Goal: Navigation & Orientation: Understand site structure

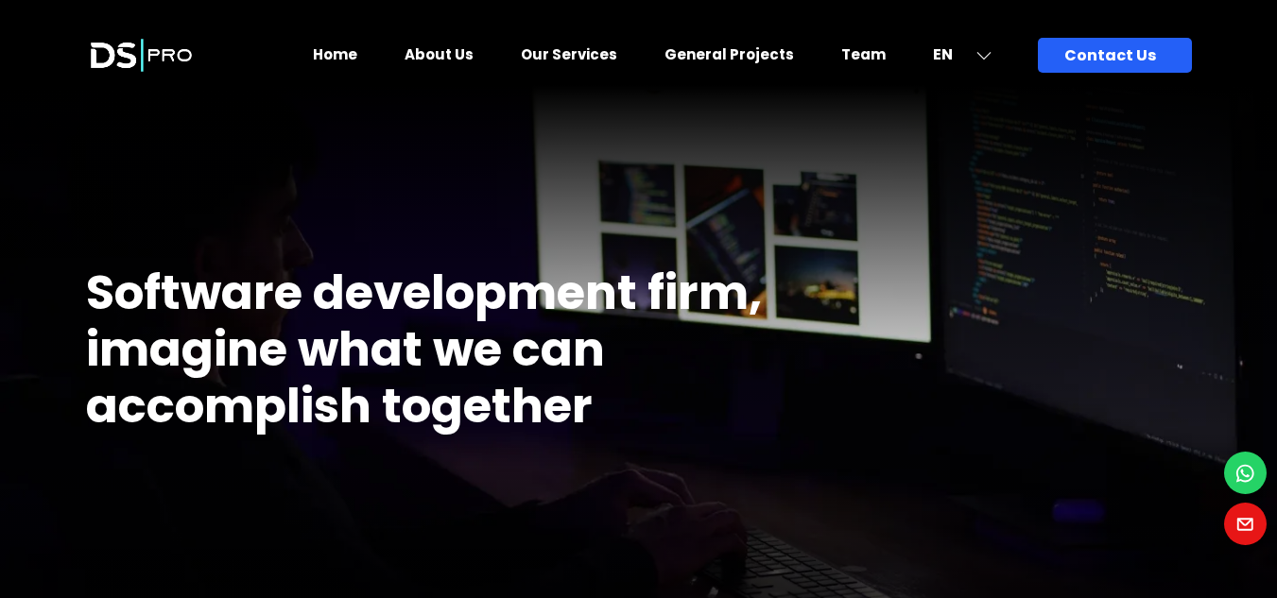
click at [1248, 469] on icon at bounding box center [1245, 473] width 22 height 28
click at [744, 55] on link "General Projects" at bounding box center [728, 54] width 129 height 20
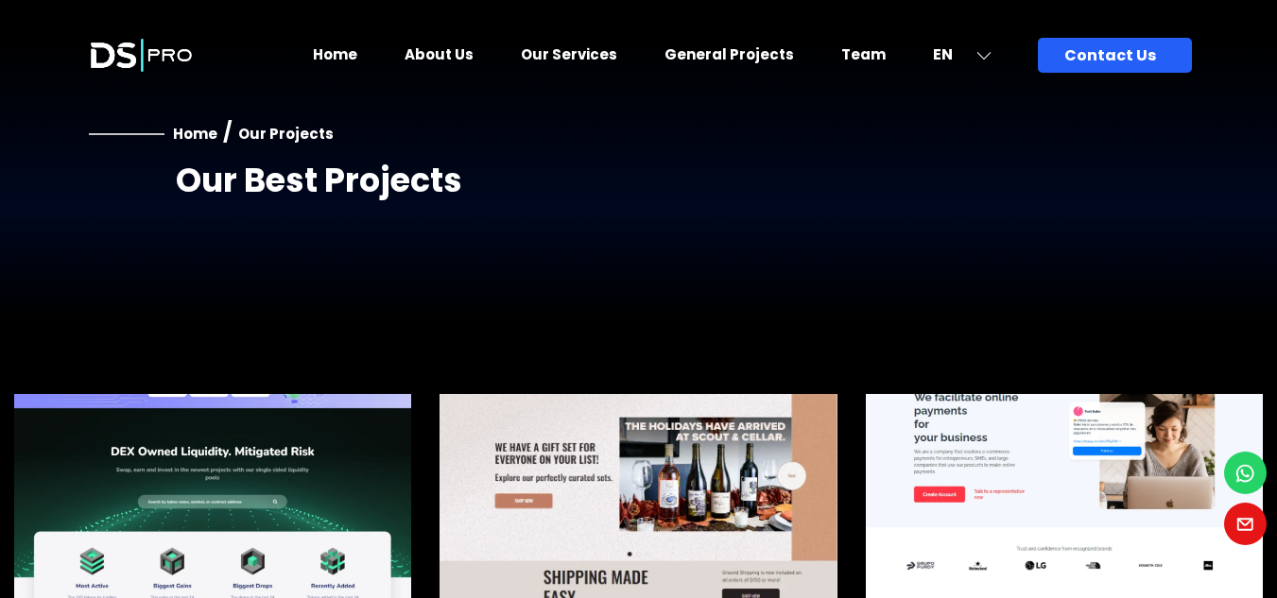
click at [357, 50] on link "Home" at bounding box center [335, 54] width 44 height 20
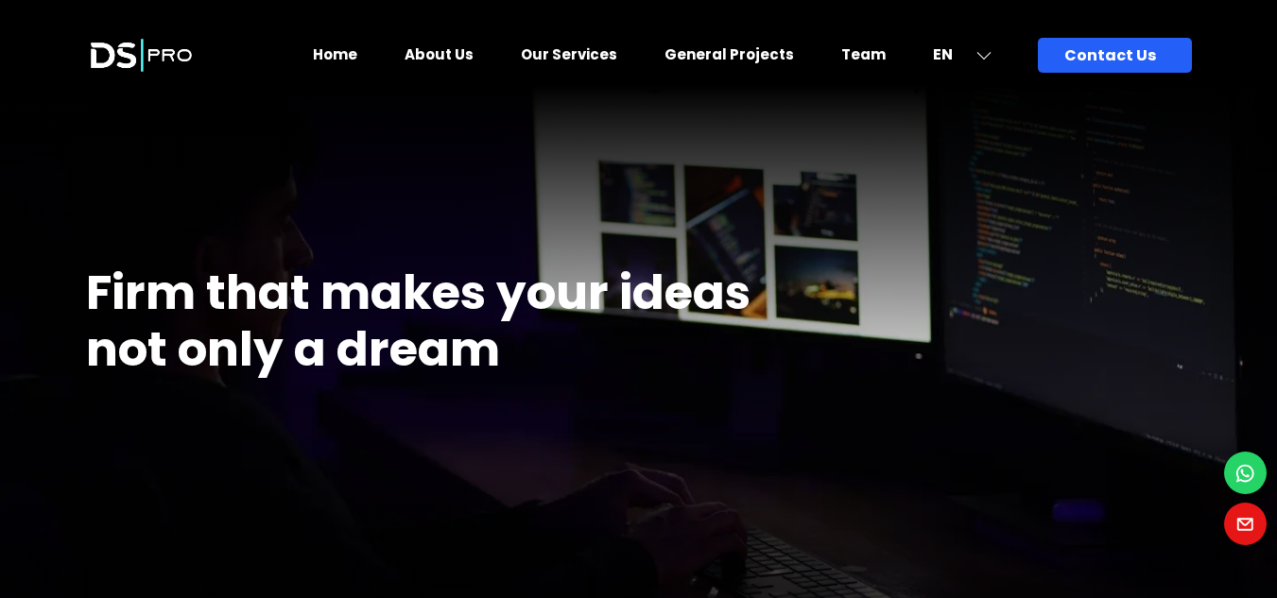
click at [583, 50] on link "Our Services" at bounding box center [569, 54] width 96 height 20
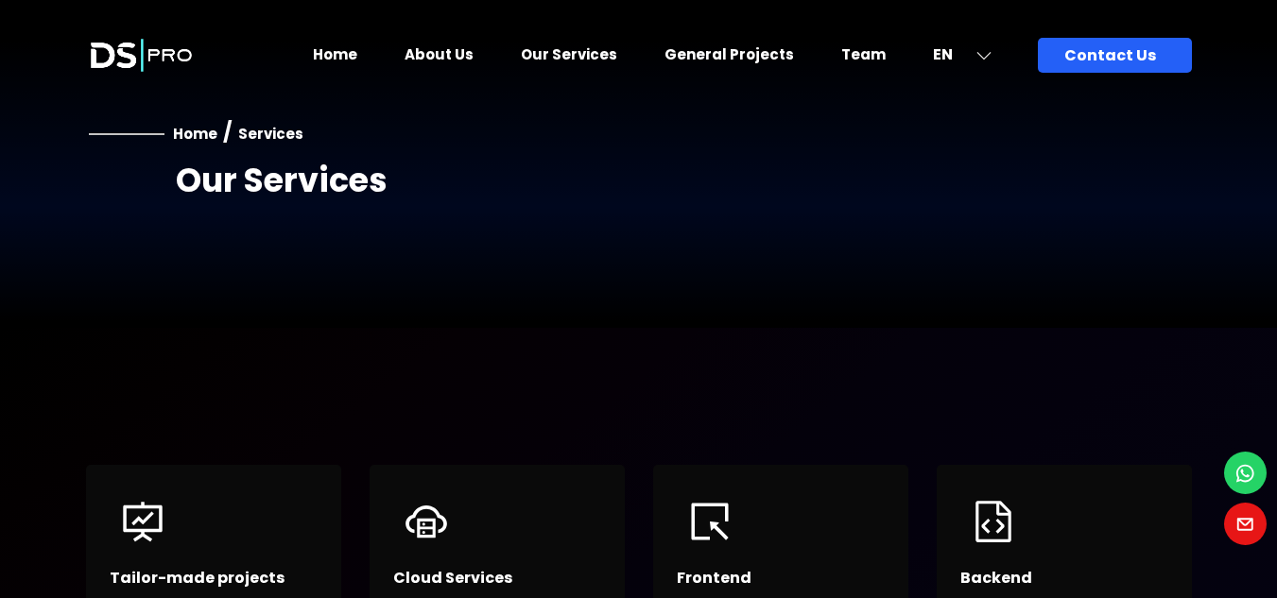
click at [876, 56] on link "Team" at bounding box center [863, 54] width 44 height 20
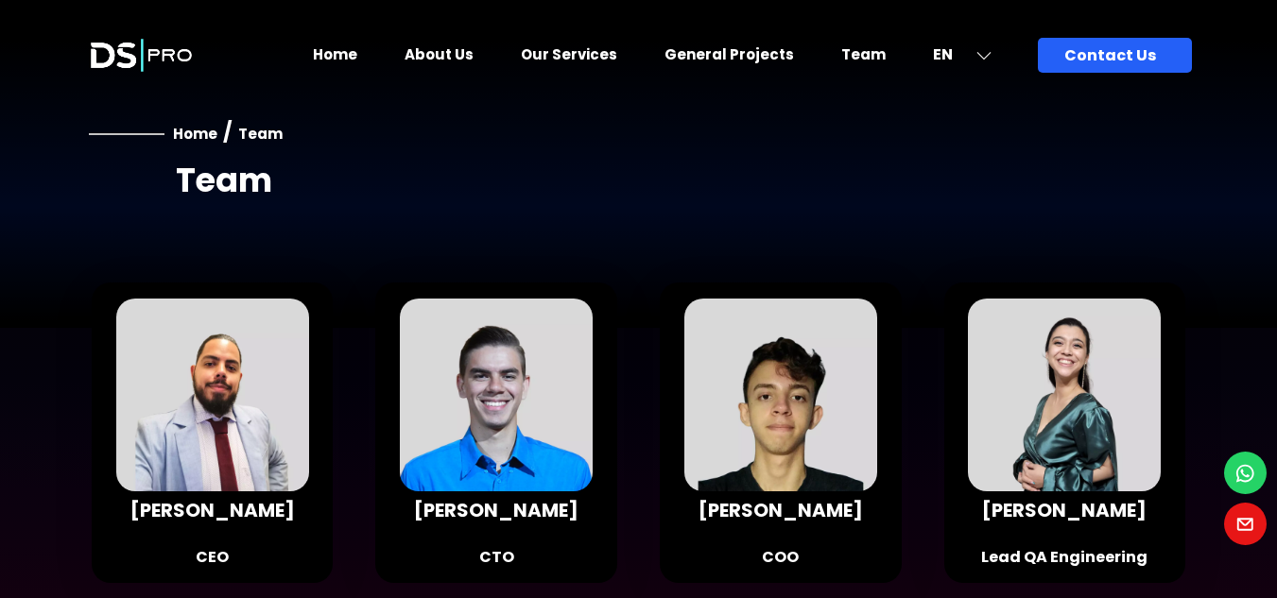
click at [593, 50] on link "Our Services" at bounding box center [569, 54] width 96 height 20
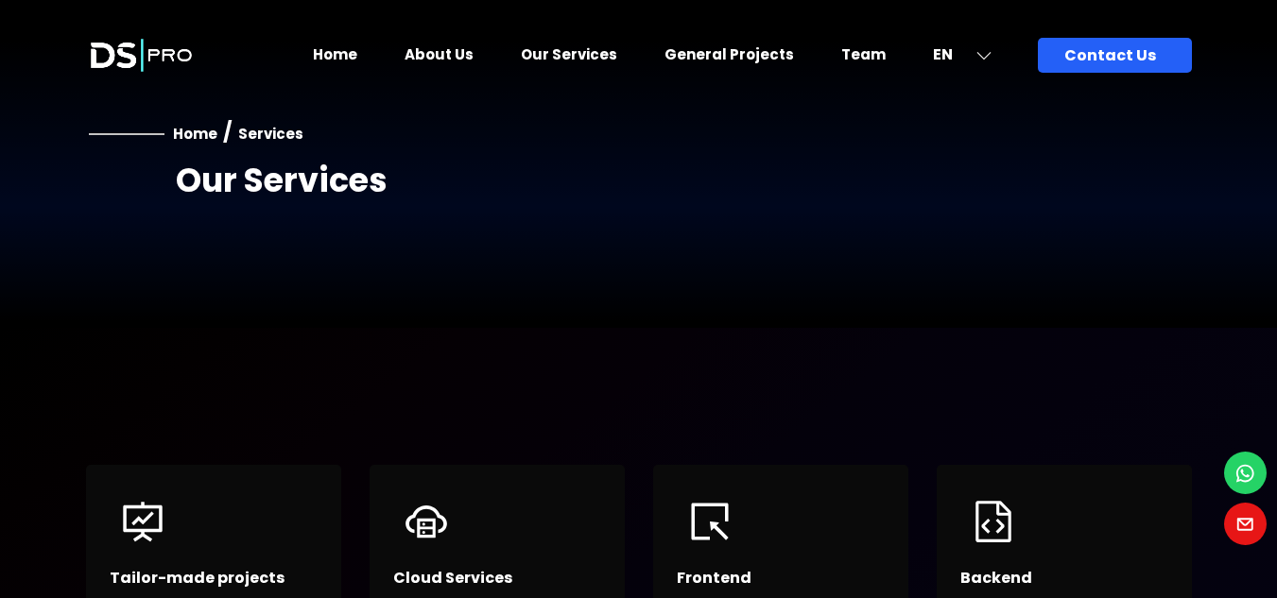
click at [472, 46] on link "About Us" at bounding box center [438, 54] width 69 height 20
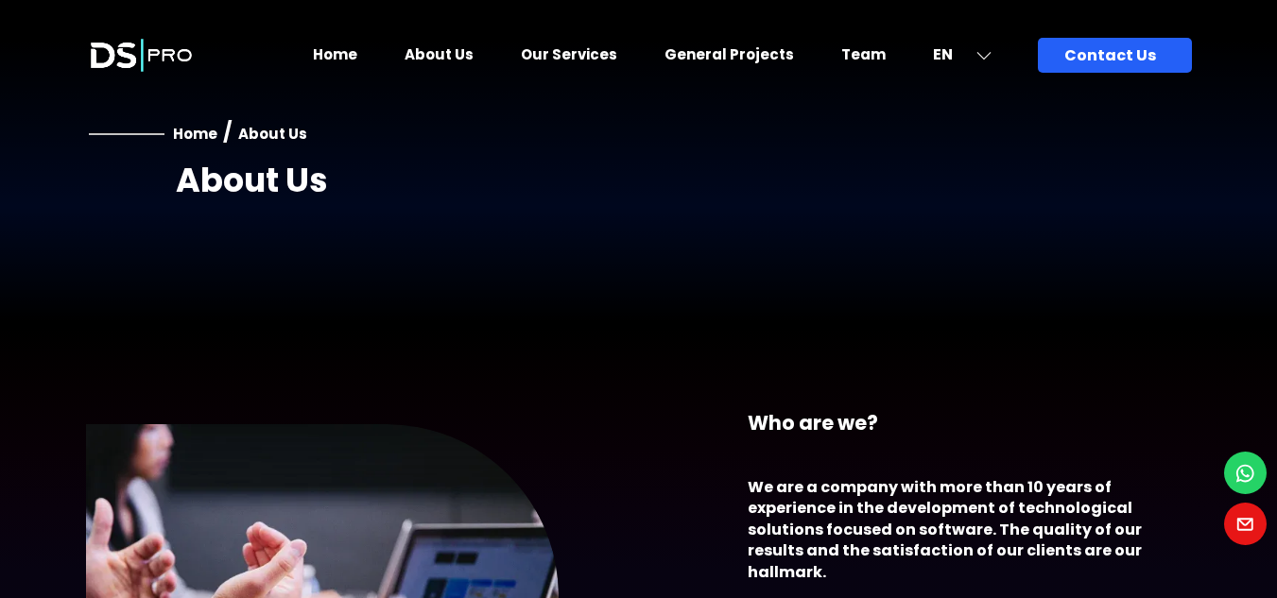
click at [357, 56] on link "Home" at bounding box center [335, 54] width 44 height 20
